Goal: Information Seeking & Learning: Learn about a topic

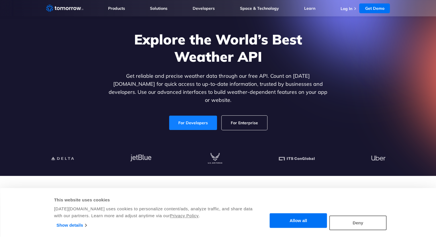
click at [180, 118] on link "For Developers" at bounding box center [193, 123] width 48 height 14
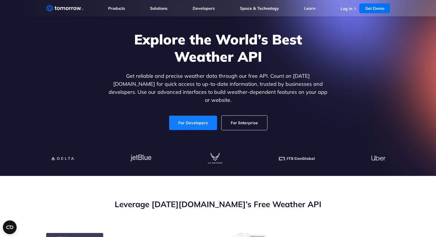
click at [180, 118] on link "For Developers" at bounding box center [193, 122] width 50 height 15
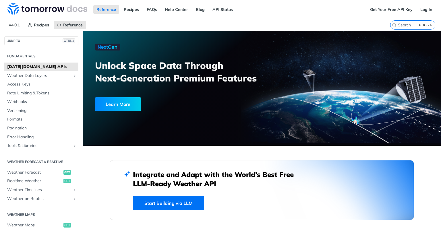
click at [88, 23] on nav "v4.0.1 Recipes Reference" at bounding box center [195, 24] width 390 height 11
click at [125, 100] on div "Learn More" at bounding box center [118, 104] width 46 height 14
